Goal: Communication & Community: Participate in discussion

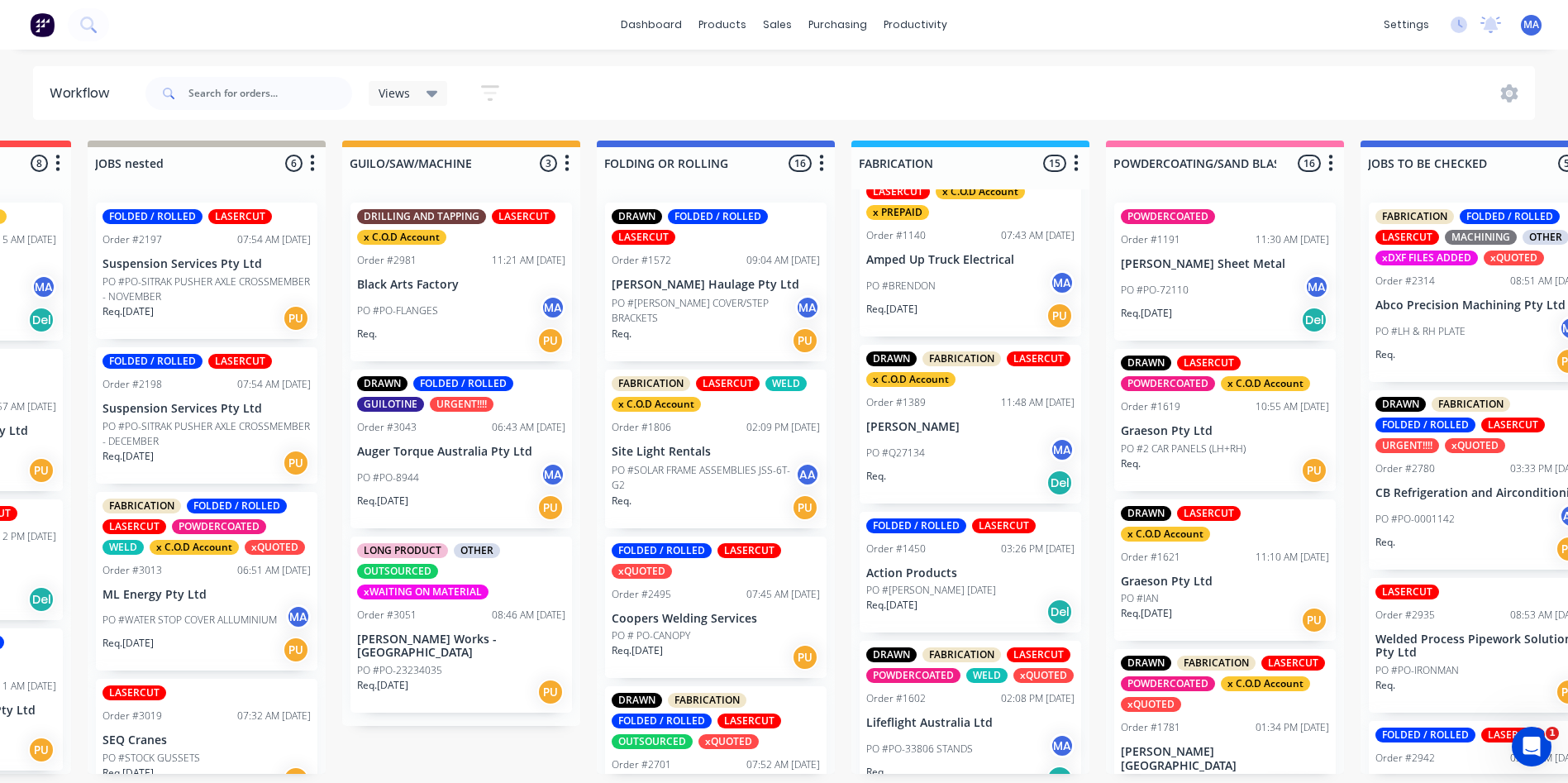
scroll to position [82, 0]
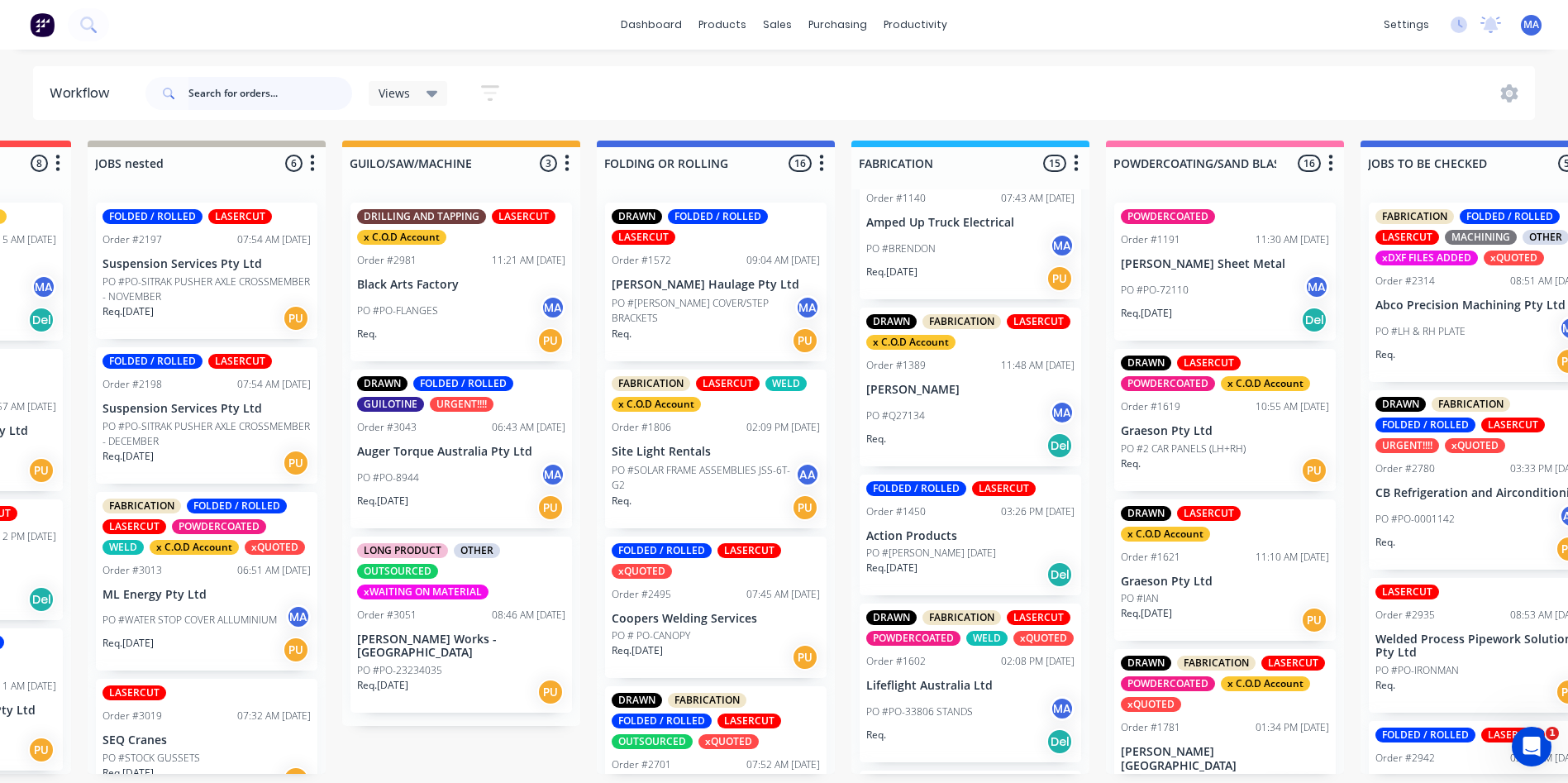
click at [230, 101] on input "text" at bounding box center [270, 92] width 164 height 33
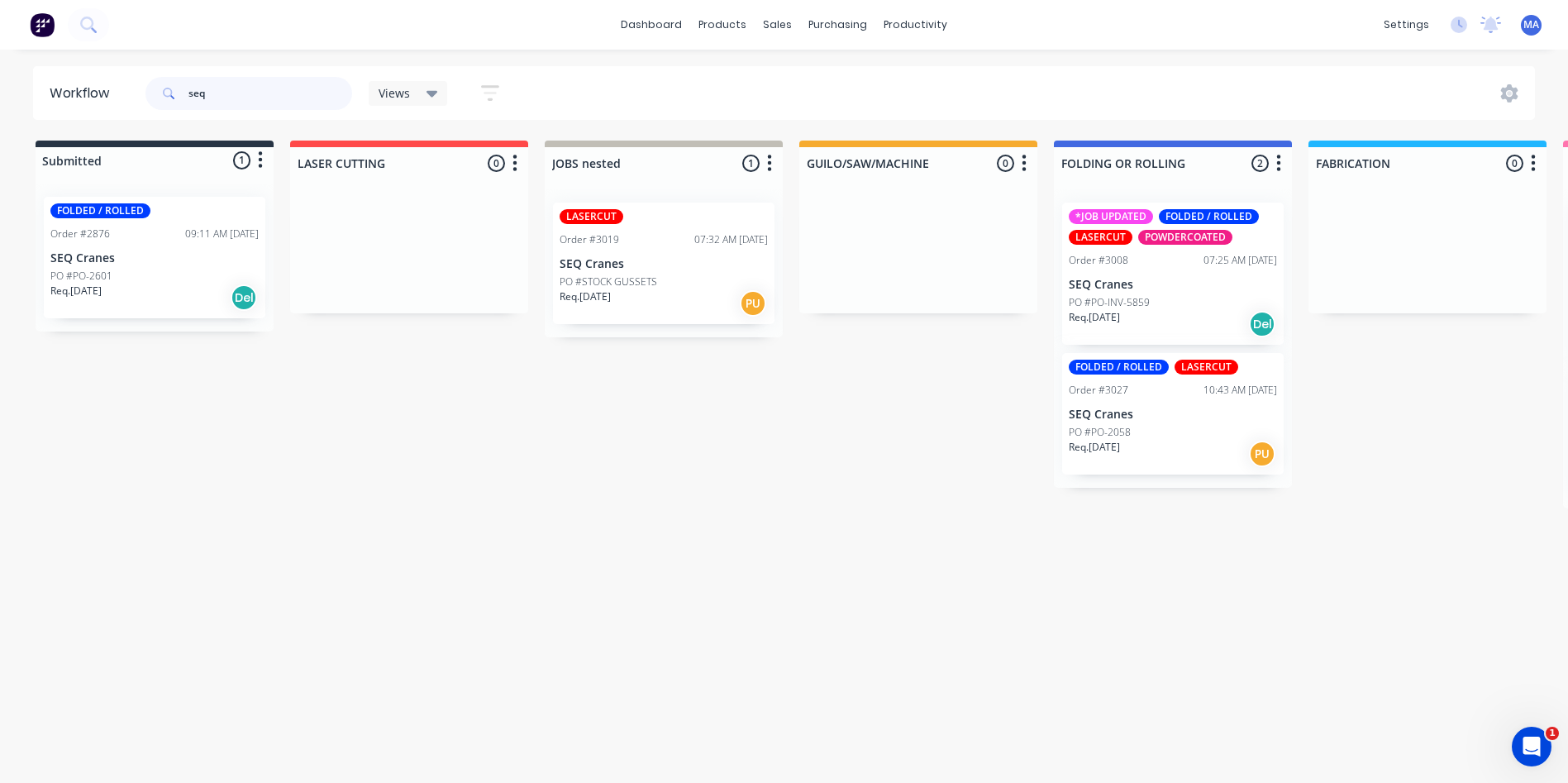
type input "seq"
click at [1160, 295] on div "PO #PO-INV-5859" at bounding box center [1173, 302] width 208 height 15
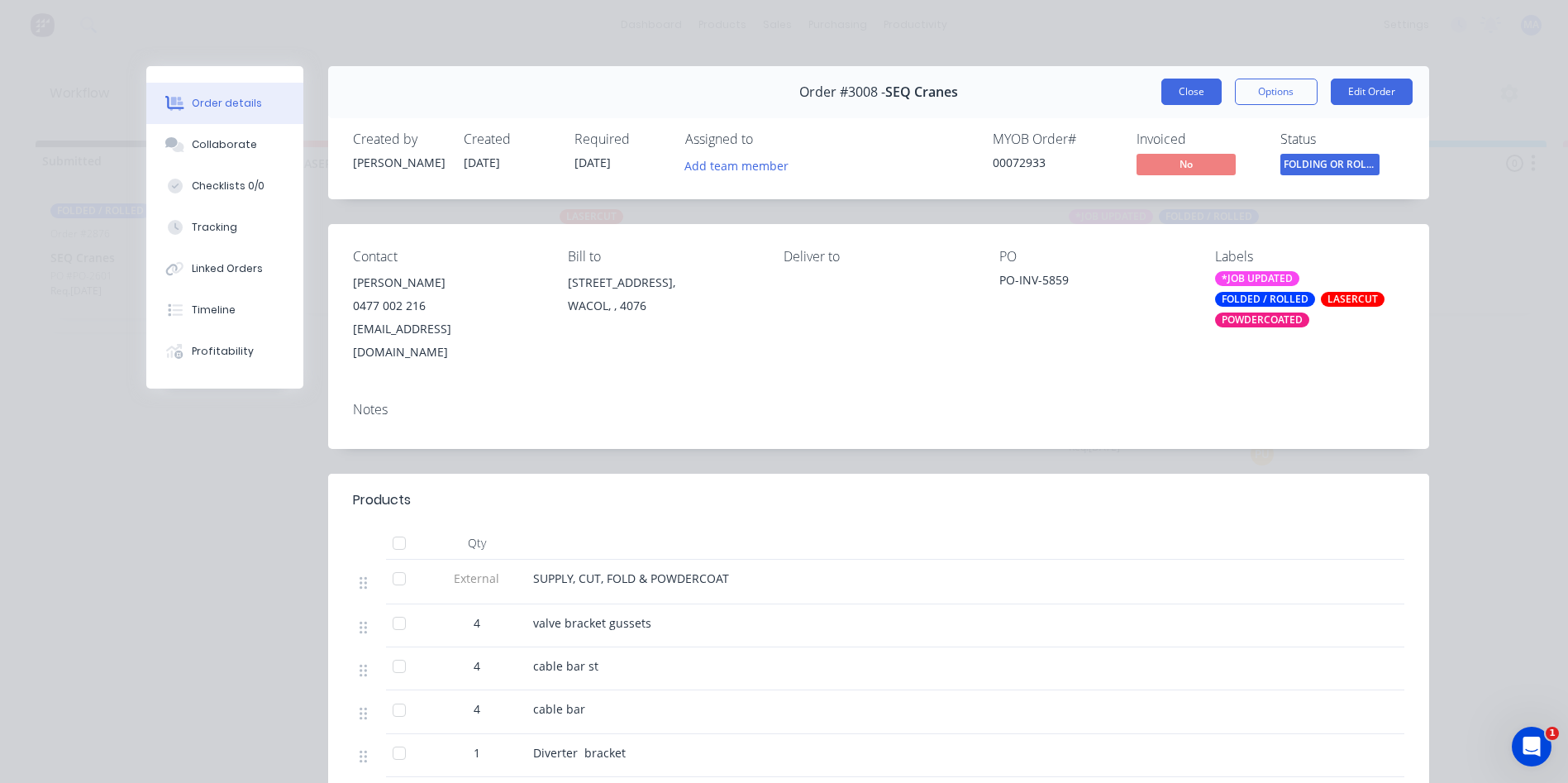
click at [1190, 78] on button "Close" at bounding box center [1191, 91] width 61 height 27
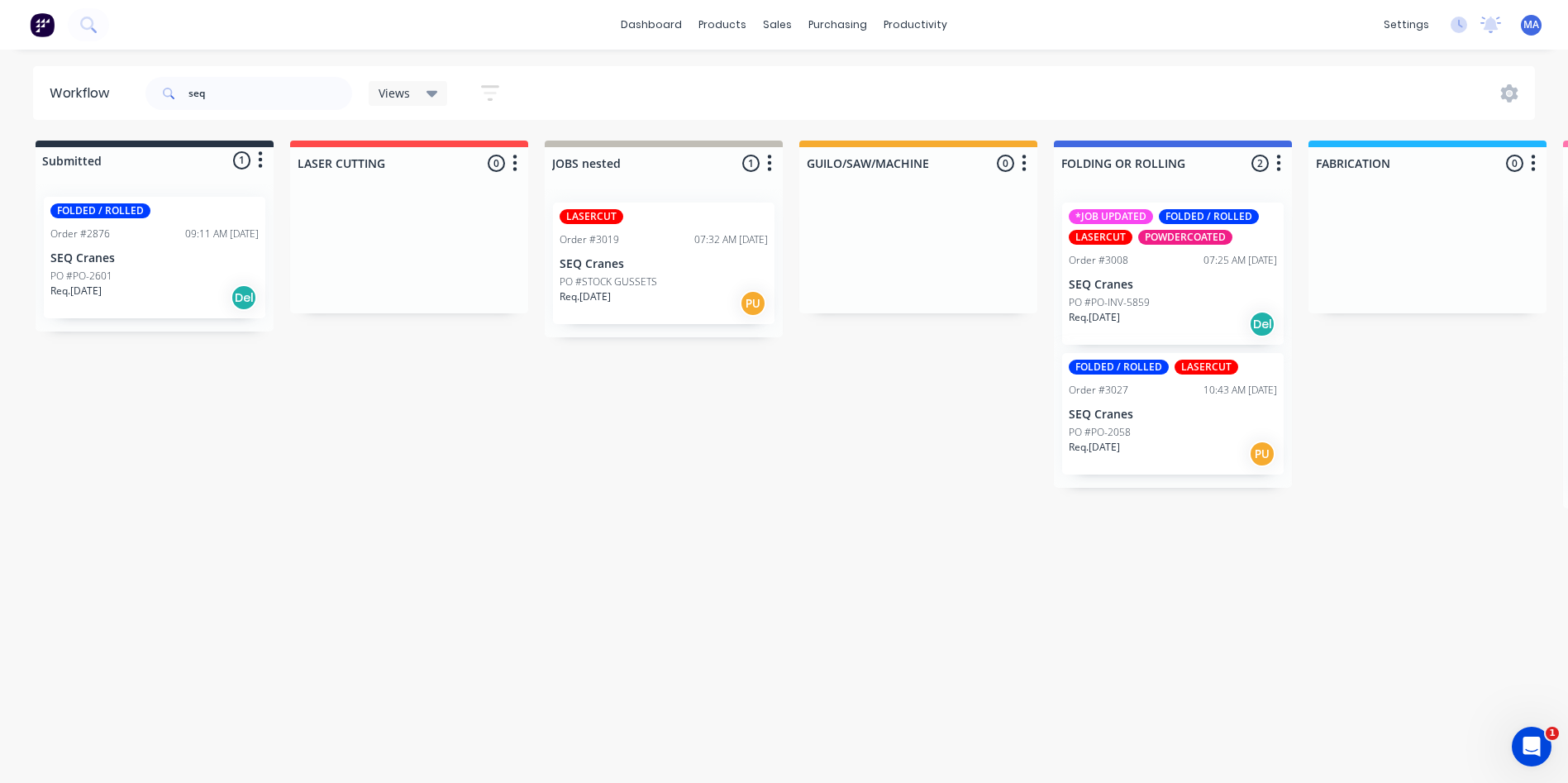
click at [1185, 432] on div "PO #PO-2058" at bounding box center [1173, 432] width 208 height 15
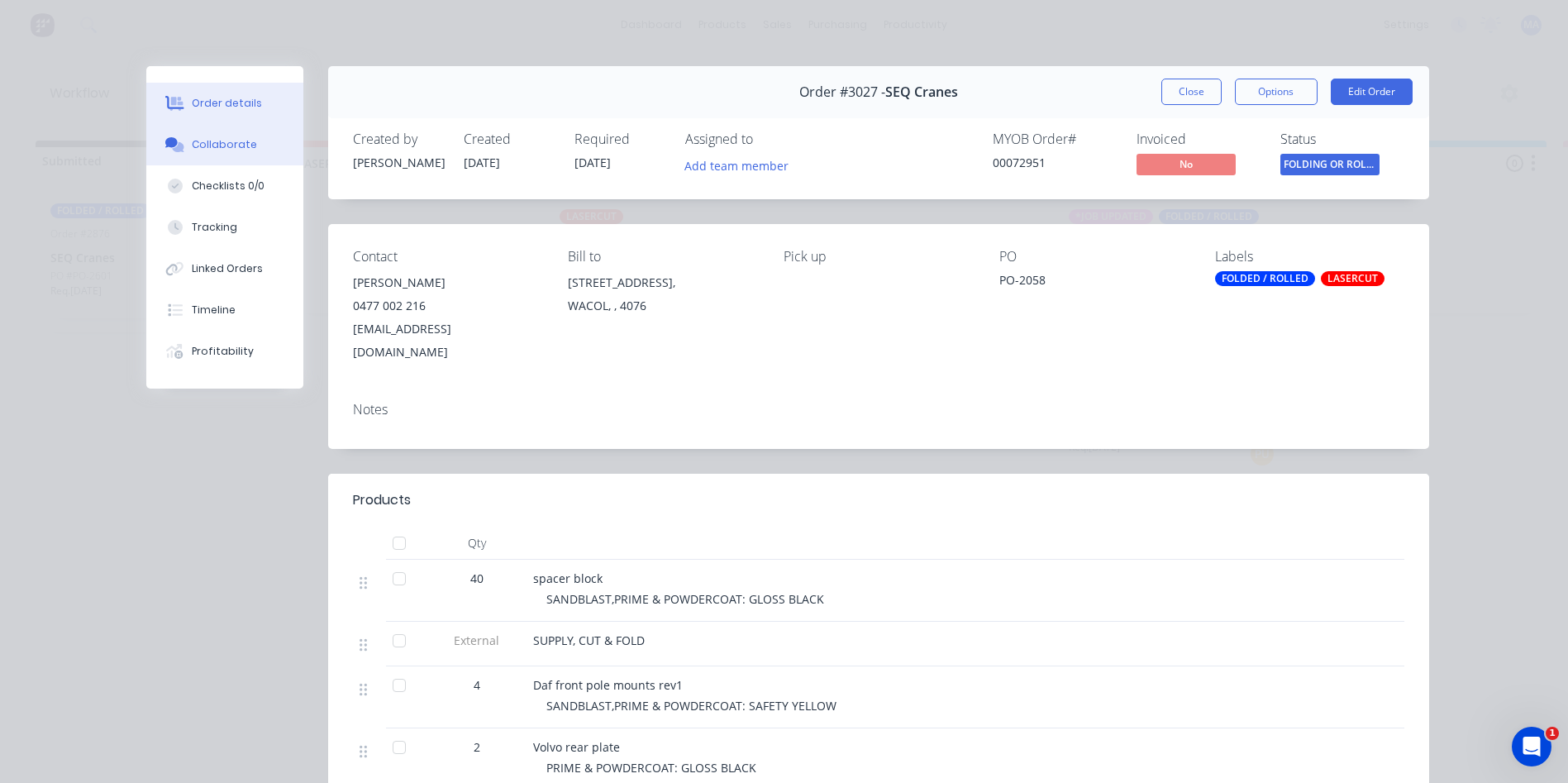
click at [187, 158] on button "Collaborate" at bounding box center [224, 145] width 157 height 42
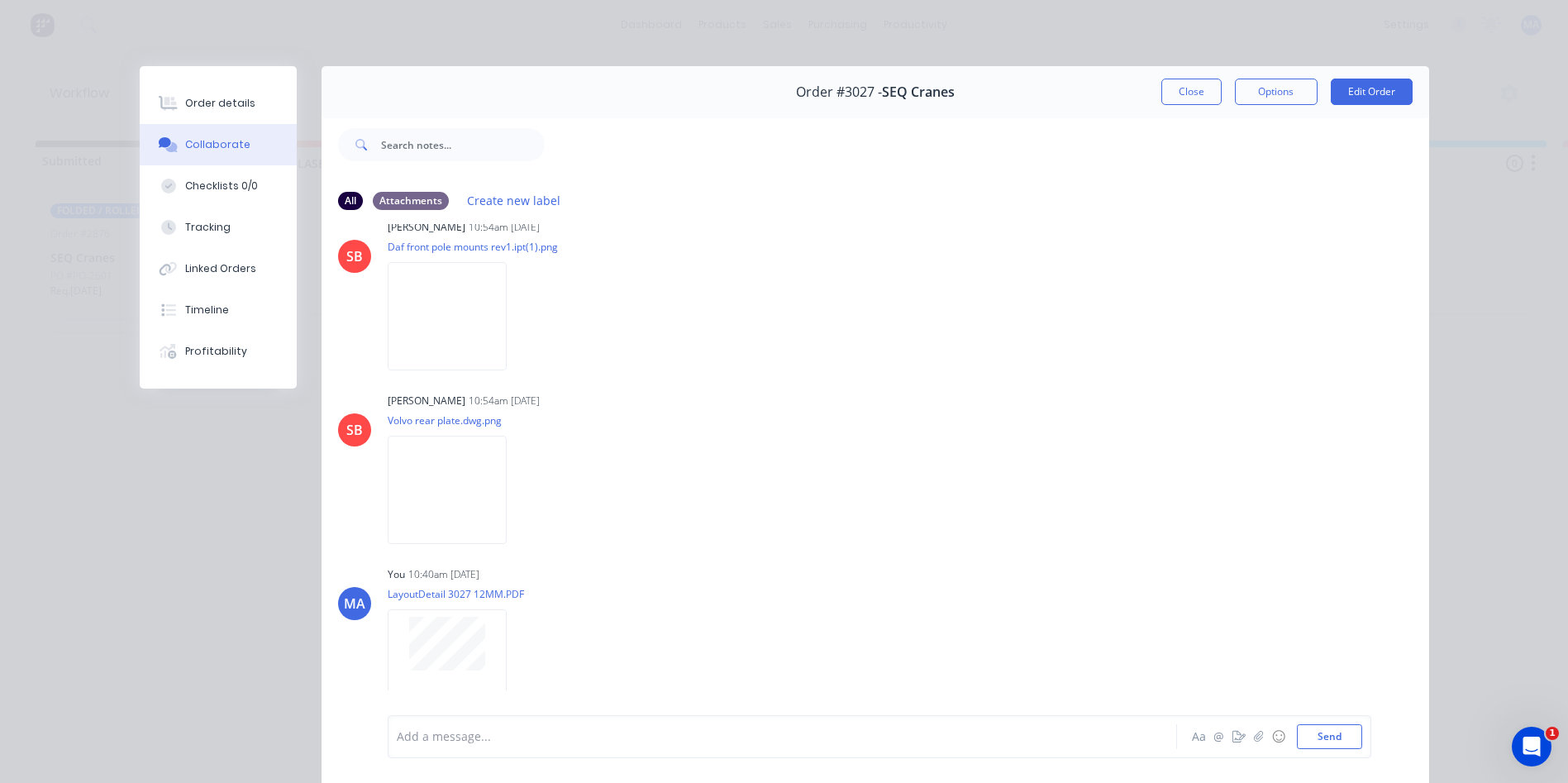
scroll to position [87, 0]
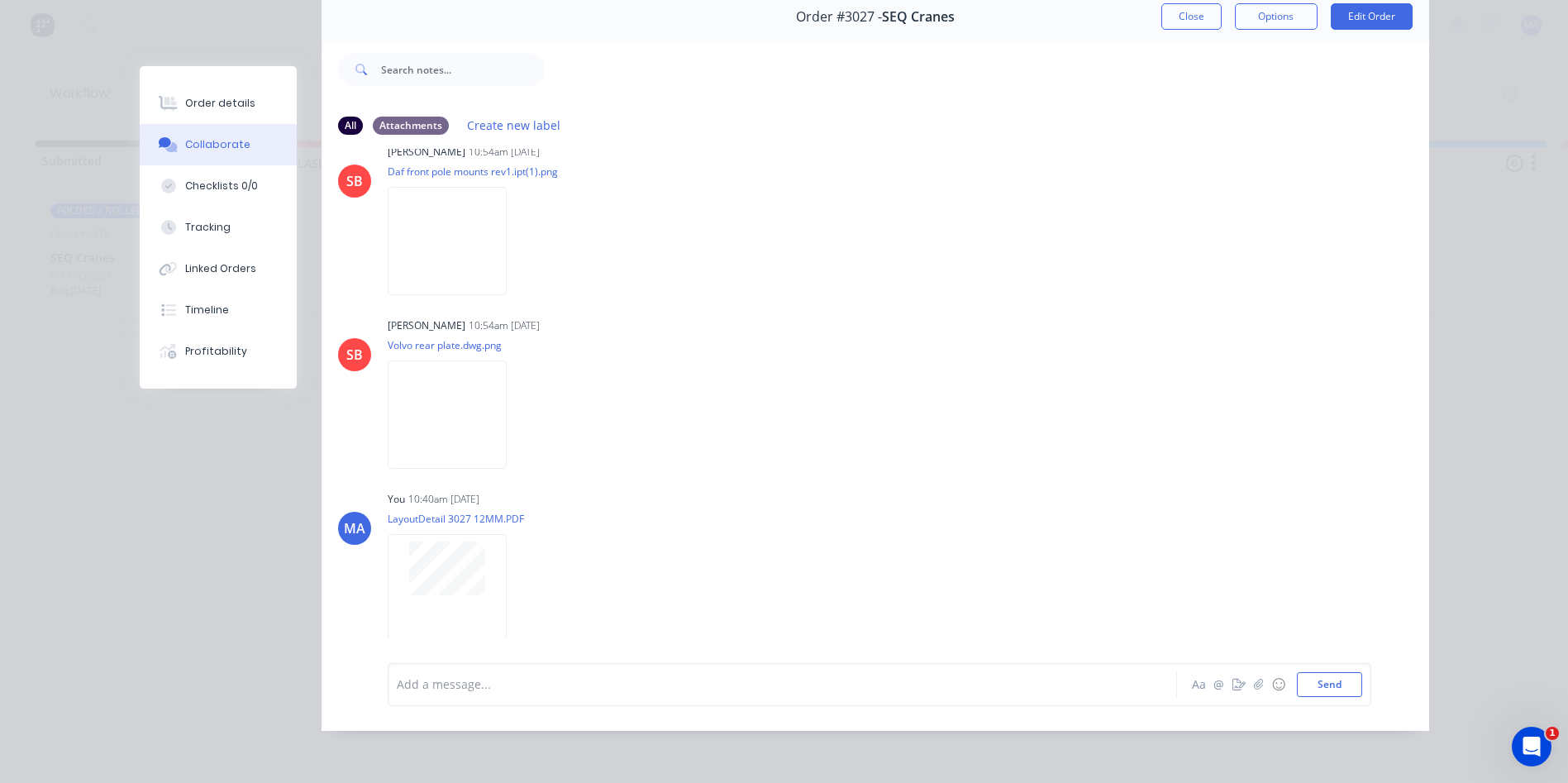
click at [446, 672] on div "Add a message..." at bounding box center [759, 684] width 724 height 25
drag, startPoint x: 442, startPoint y: 675, endPoint x: 436, endPoint y: 693, distance: 19.0
click at [437, 694] on div "Add a message..." at bounding box center [759, 684] width 724 height 25
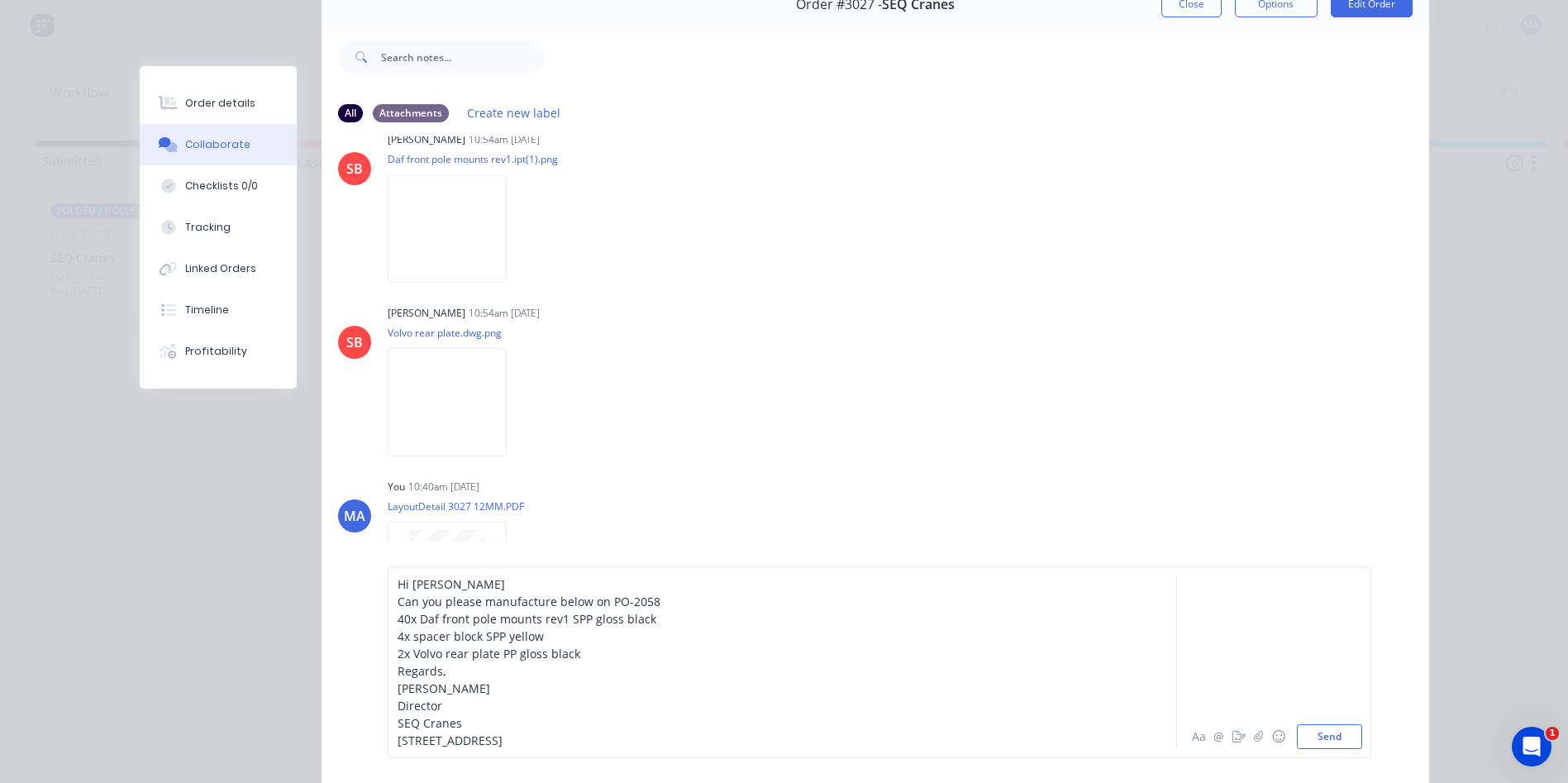
click at [439, 587] on div "Hi [PERSON_NAME]" at bounding box center [759, 584] width 723 height 17
